Goal: Use online tool/utility: Utilize a website feature to perform a specific function

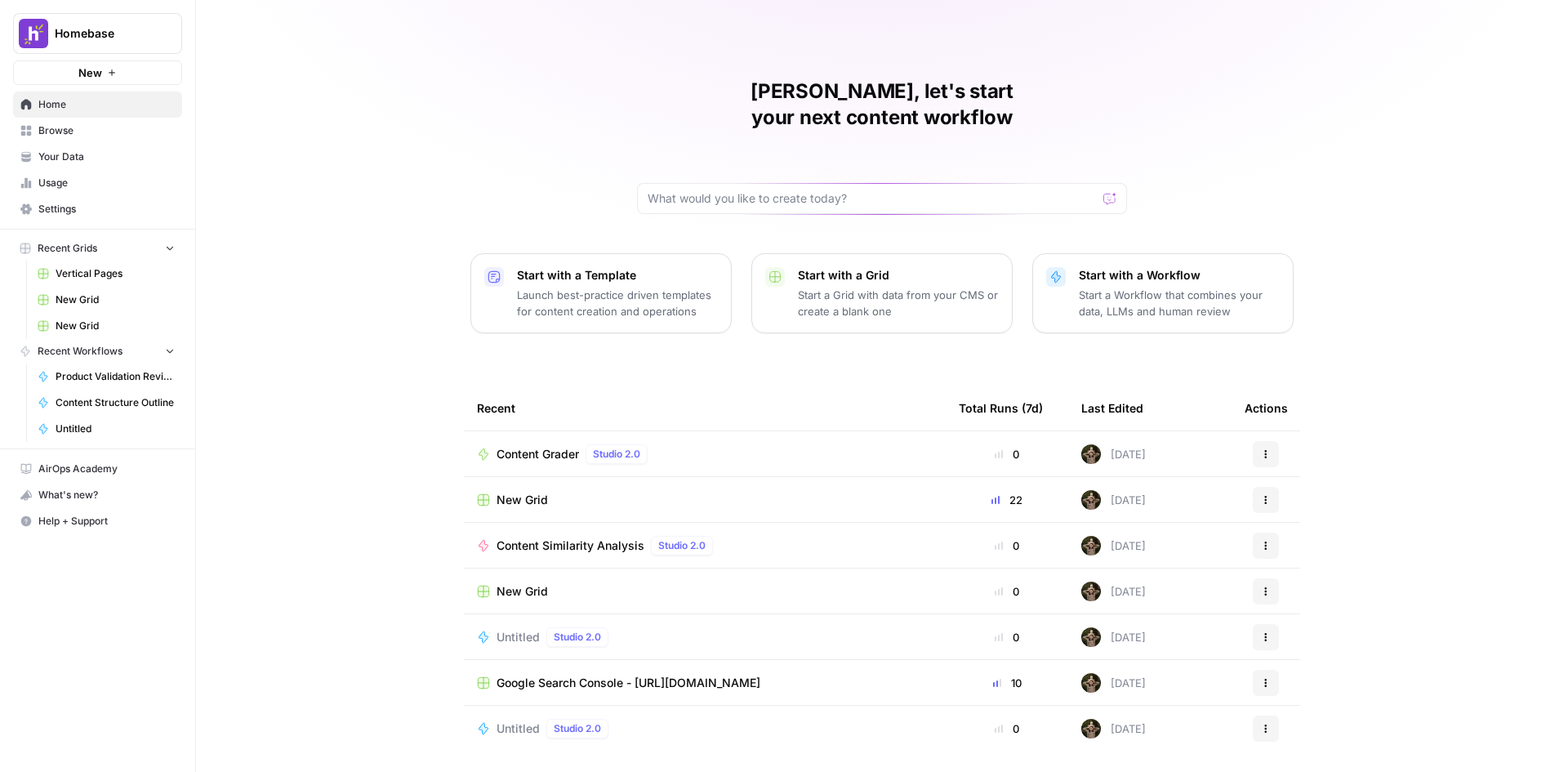
click at [723, 477] on td "New Grid" at bounding box center [705, 499] width 482 height 45
click at [722, 477] on td "New Grid" at bounding box center [705, 499] width 482 height 45
click at [586, 492] on div "New Grid" at bounding box center [705, 499] width 456 height 16
click at [85, 128] on span "Browse" at bounding box center [106, 130] width 136 height 15
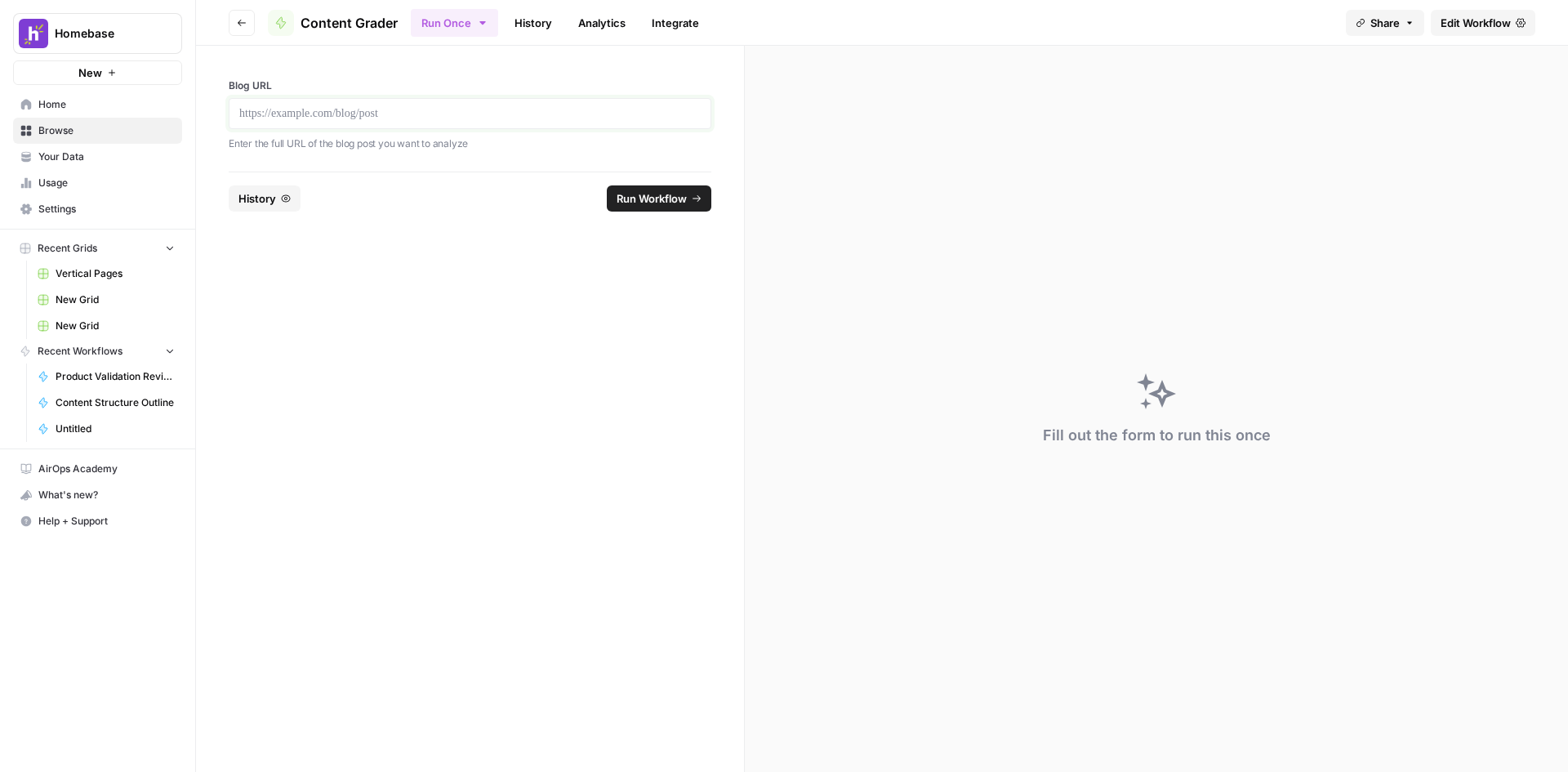
click at [464, 112] on p at bounding box center [470, 113] width 462 height 16
click at [644, 204] on span "Run Workflow" at bounding box center [651, 198] width 70 height 16
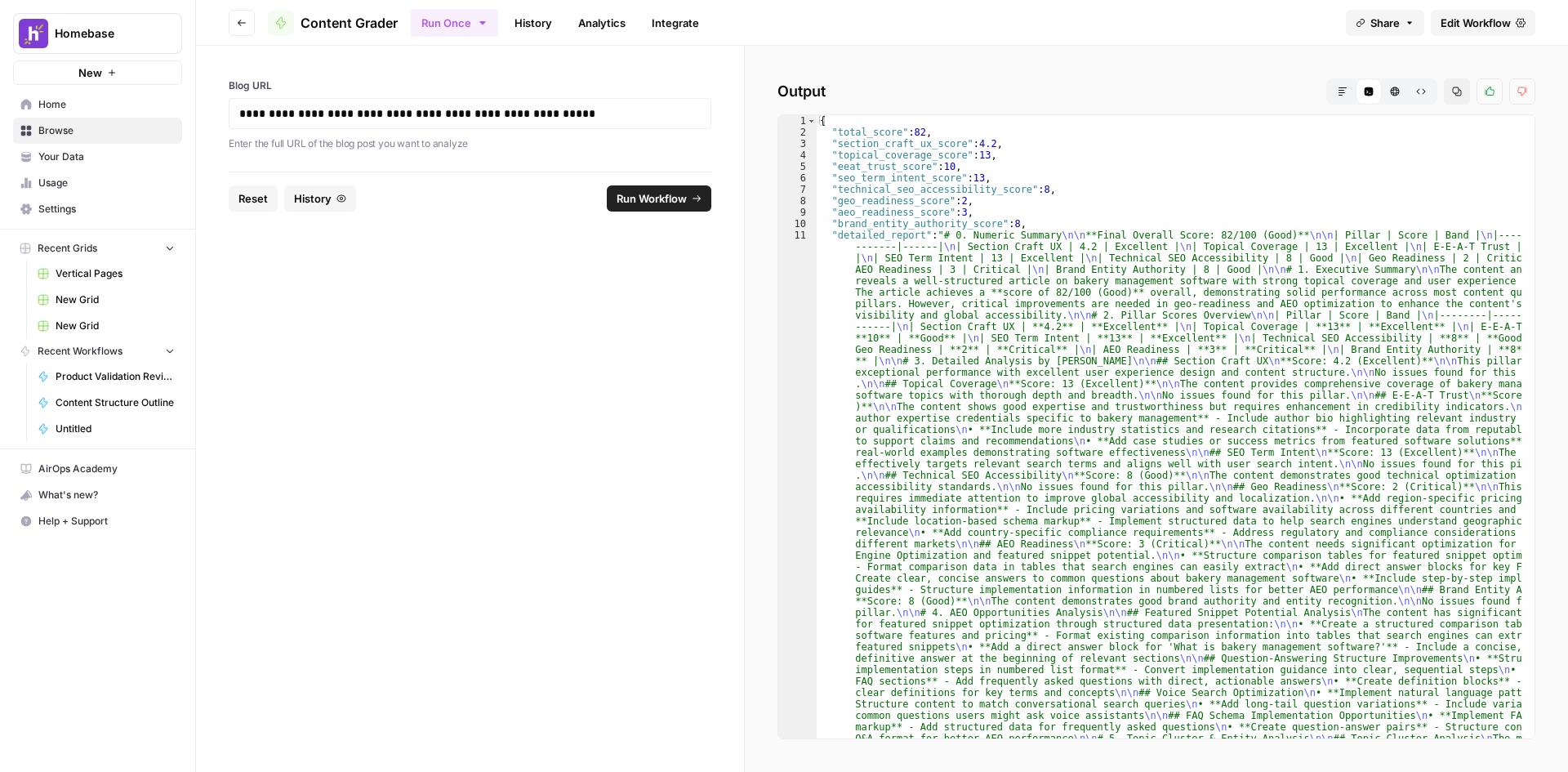
click at [1348, 91] on button "Markdown" at bounding box center [1343, 92] width 26 height 26
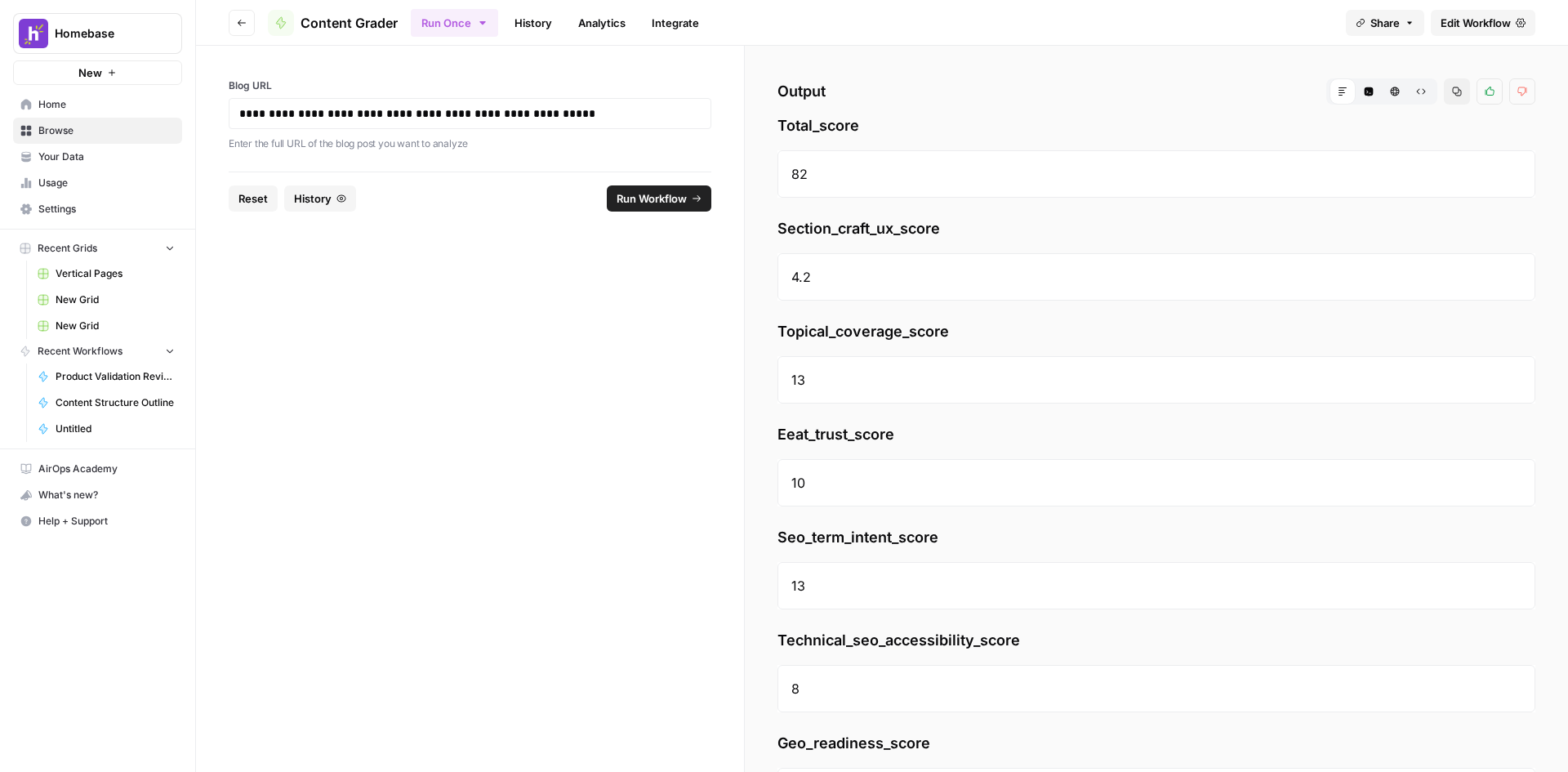
click at [1461, 9] on link "Edit Workflow" at bounding box center [1483, 23] width 104 height 26
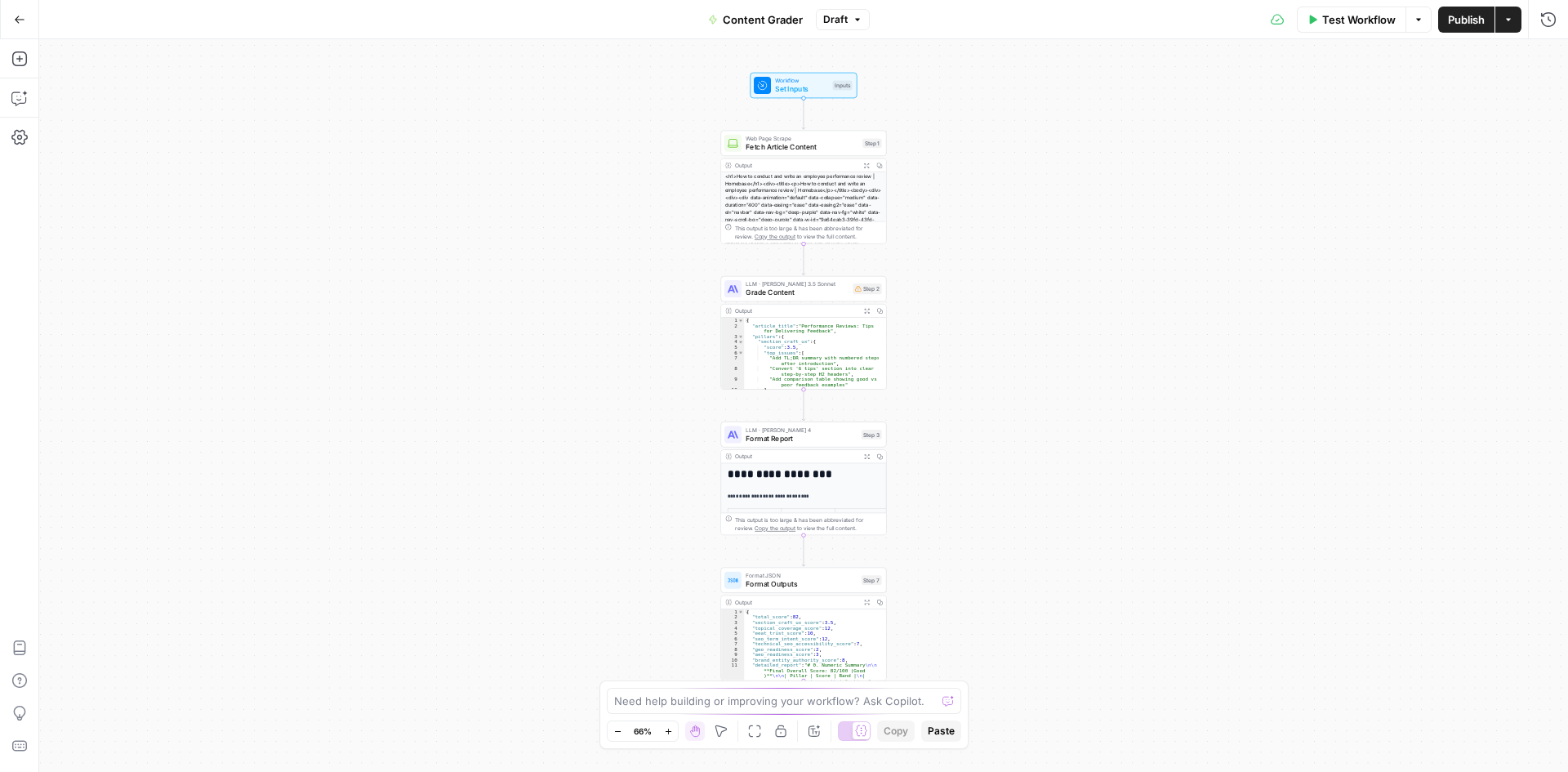
click at [22, 14] on icon "button" at bounding box center [20, 20] width 11 height 11
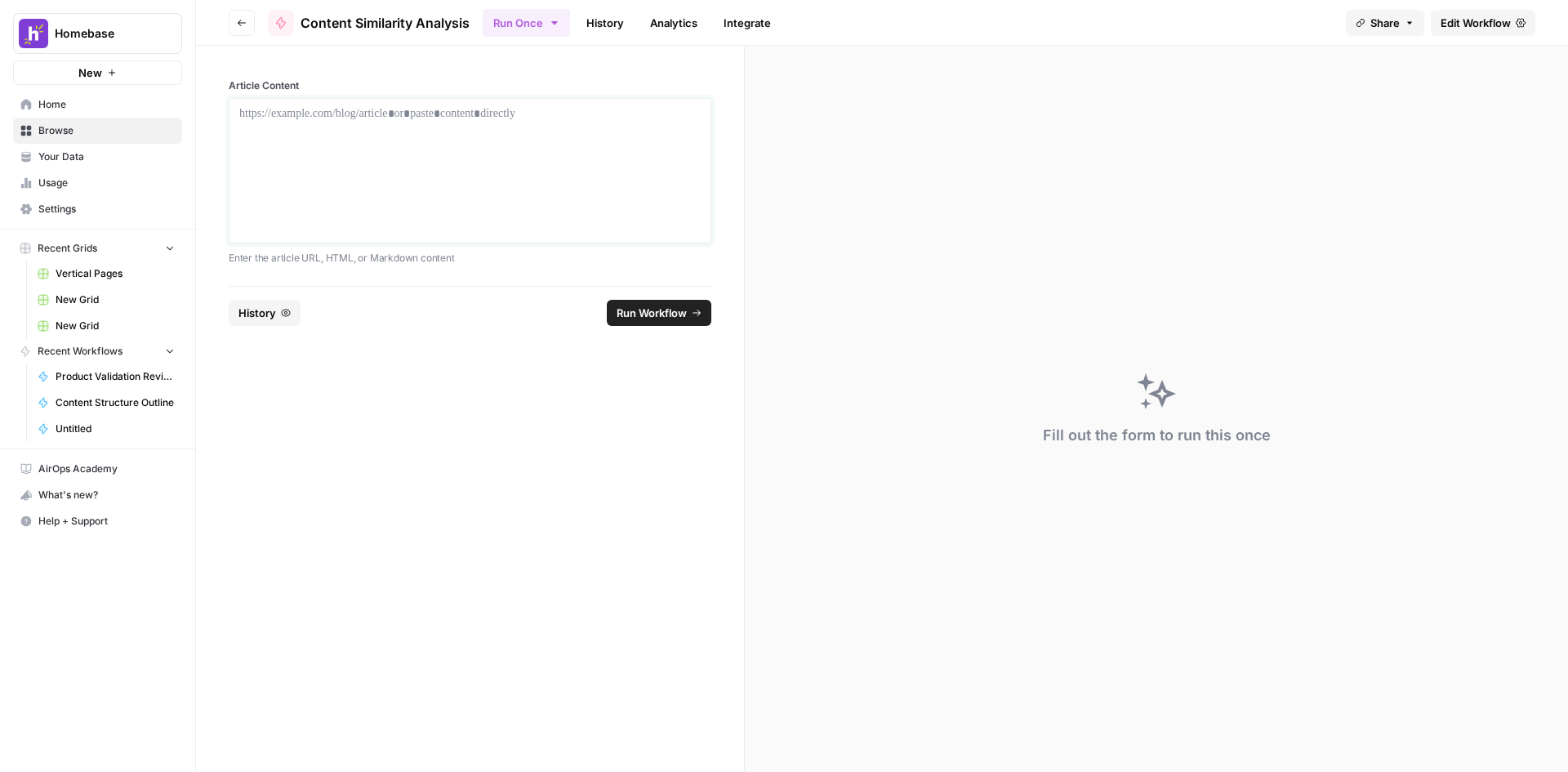
click at [504, 159] on div at bounding box center [470, 170] width 462 height 130
click at [532, 161] on div at bounding box center [470, 170] width 462 height 130
click at [464, 274] on div "**********" at bounding box center [470, 166] width 548 height 240
click at [464, 329] on footer "Reset History Run Workflow" at bounding box center [470, 312] width 482 height 53
click at [669, 317] on span "Run Workflow" at bounding box center [651, 312] width 70 height 16
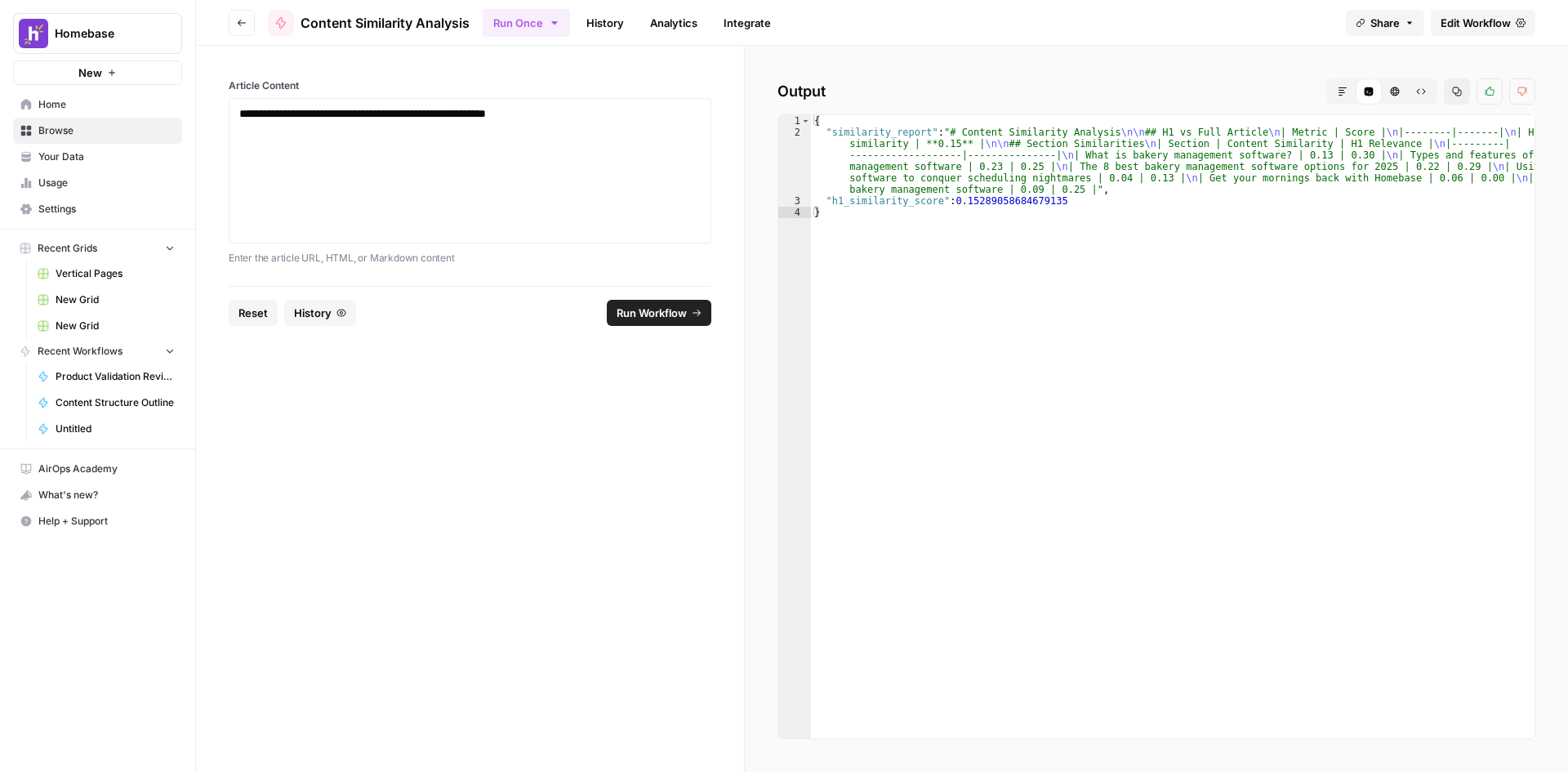
click at [1334, 93] on button "Markdown" at bounding box center [1343, 92] width 26 height 26
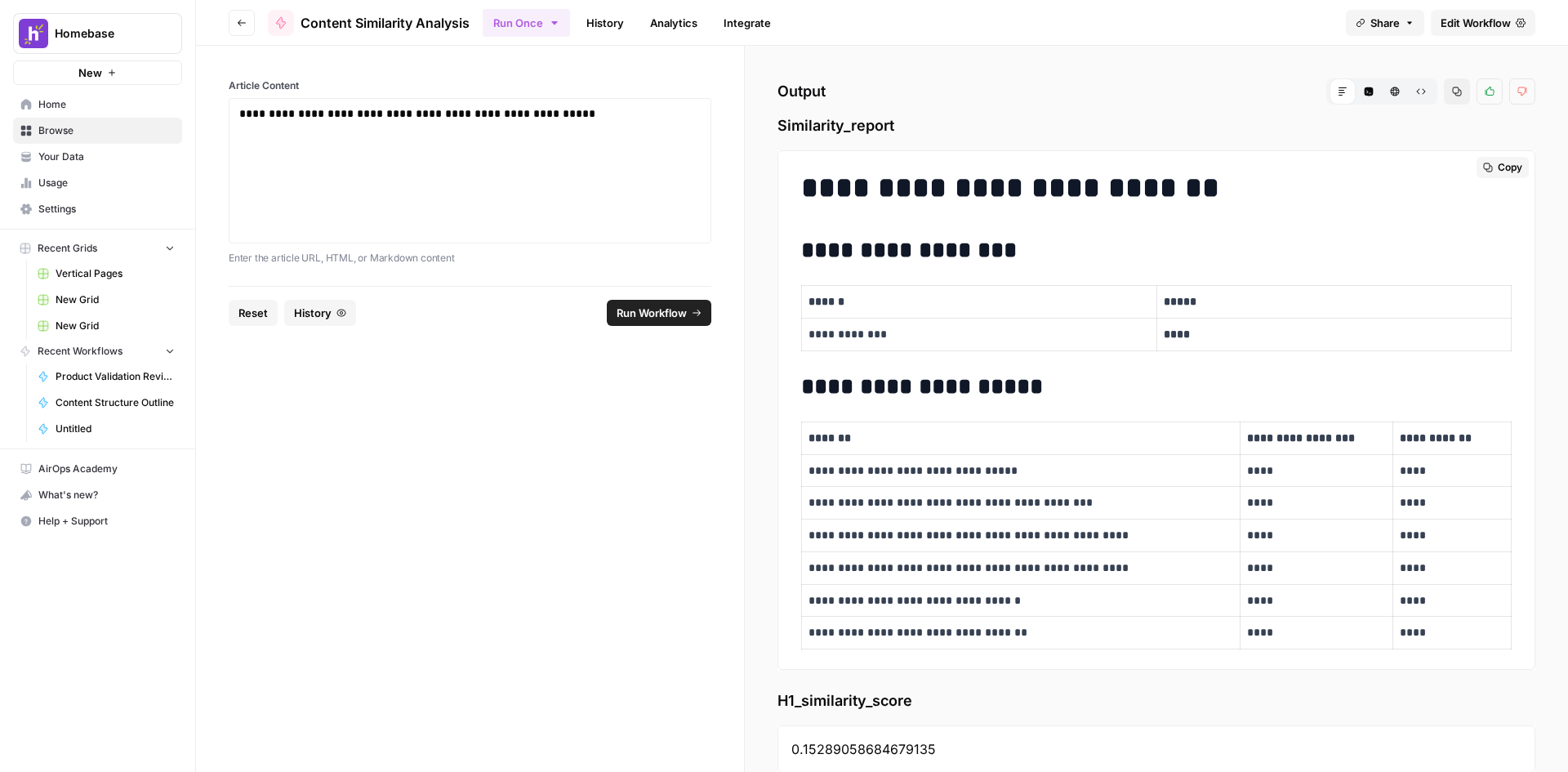
scroll to position [34, 0]
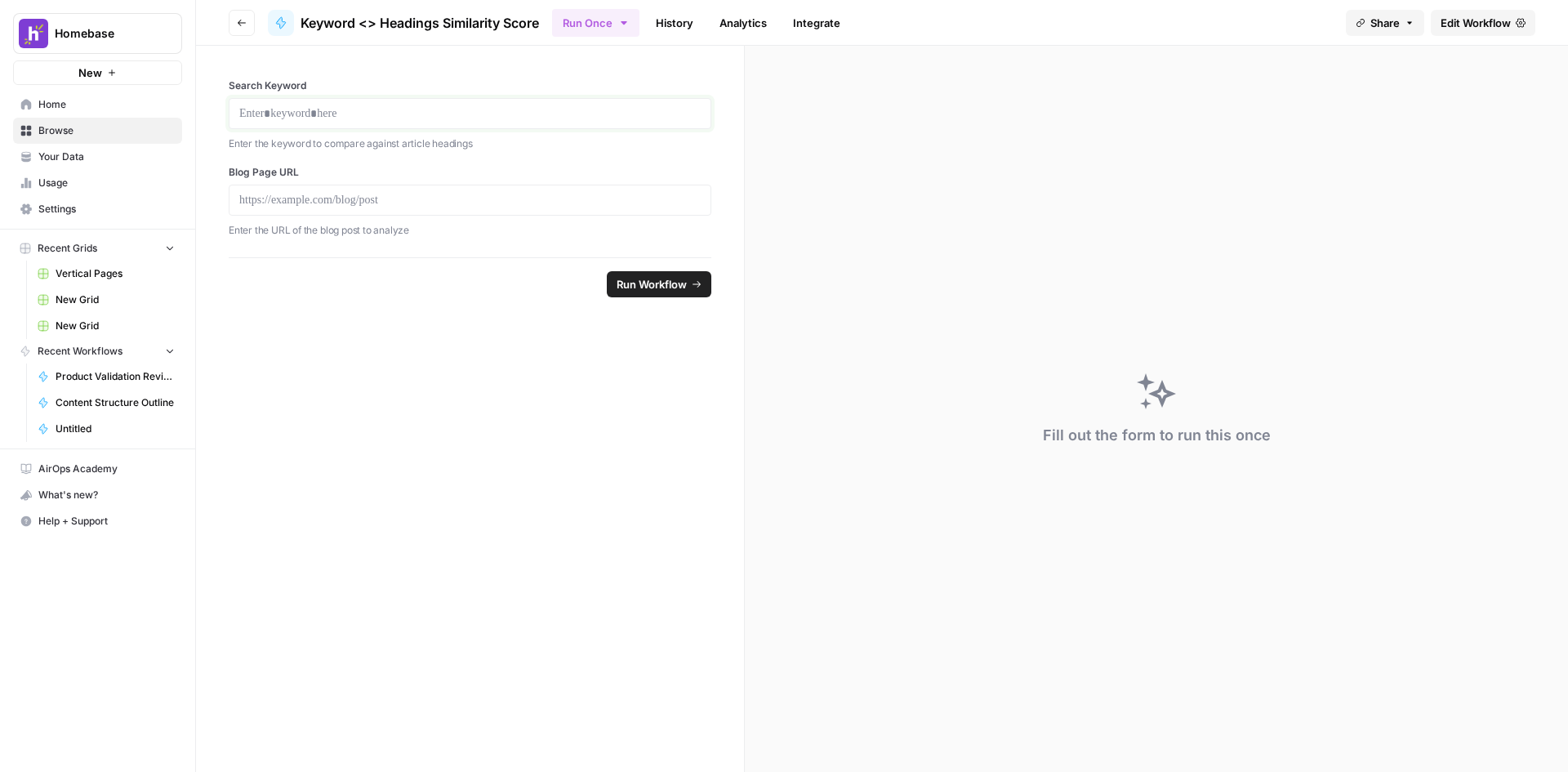
click at [484, 117] on p at bounding box center [470, 113] width 462 height 16
click at [466, 204] on p at bounding box center [470, 200] width 462 height 16
click at [449, 115] on p at bounding box center [470, 113] width 462 height 16
click at [677, 287] on span "Run Workflow" at bounding box center [651, 283] width 70 height 16
